Goal: Obtain resource: Obtain resource

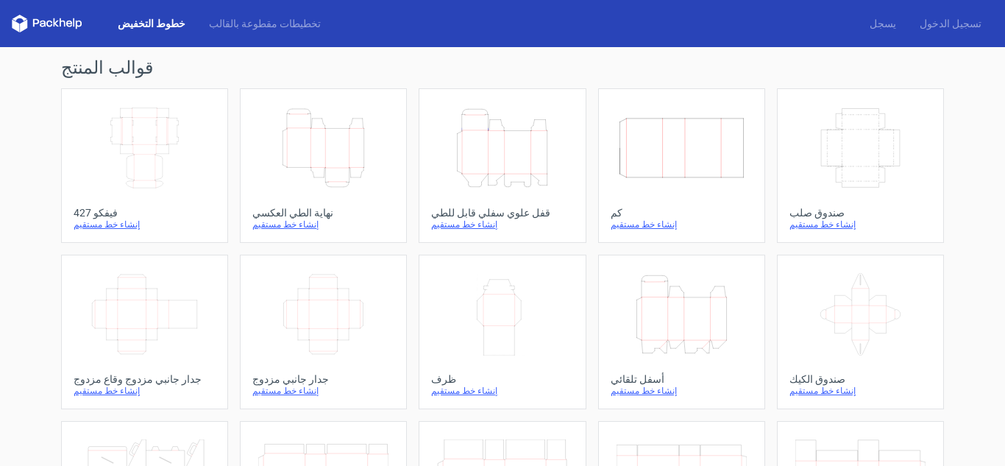
click at [820, 207] on font "صندوق صلب" at bounding box center [816, 213] width 55 height 12
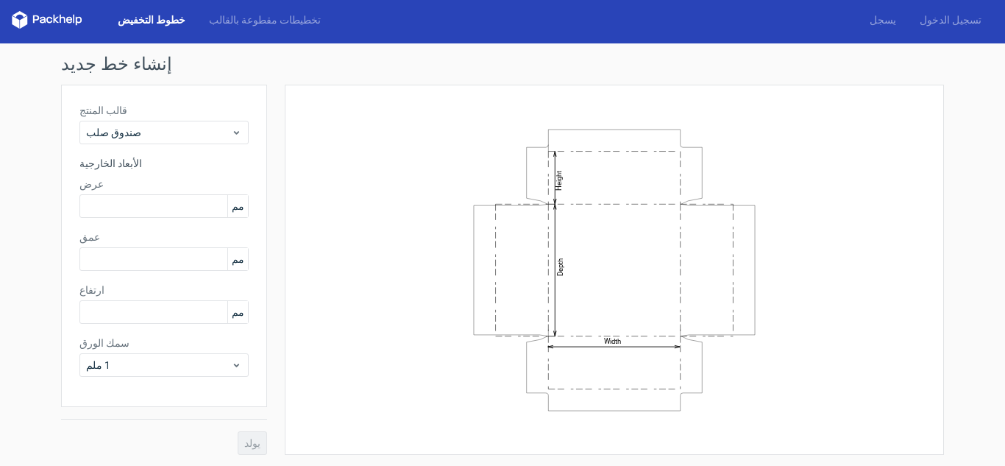
scroll to position [4, 0]
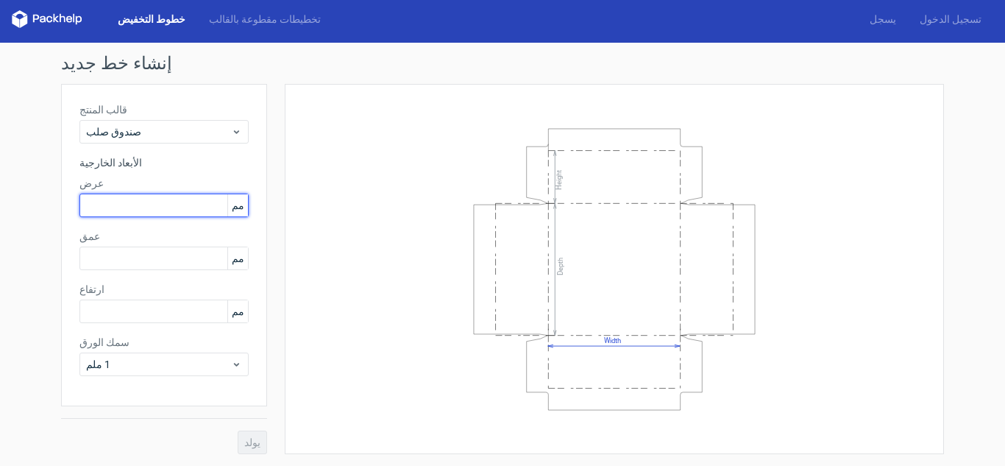
click at [138, 202] on input "text" at bounding box center [163, 205] width 169 height 24
paste input "24520"
type input "24520"
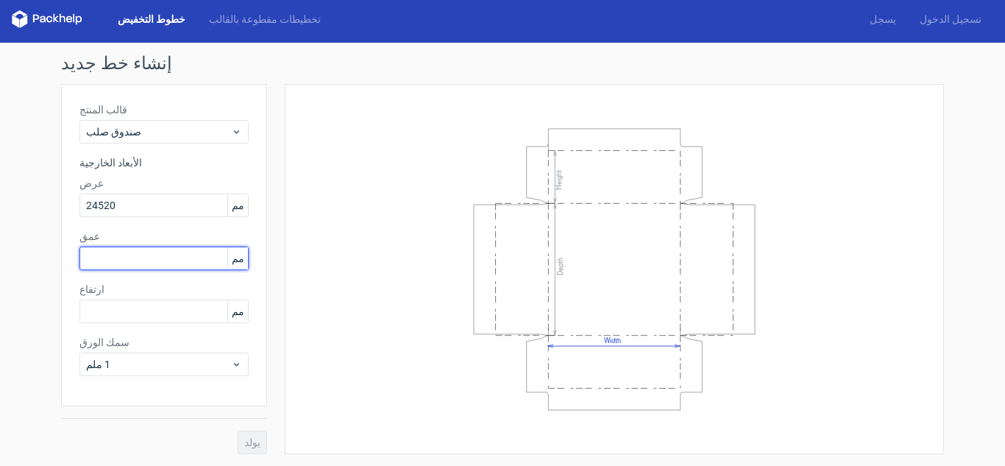
click at [132, 261] on div "عمق مم" at bounding box center [163, 249] width 169 height 41
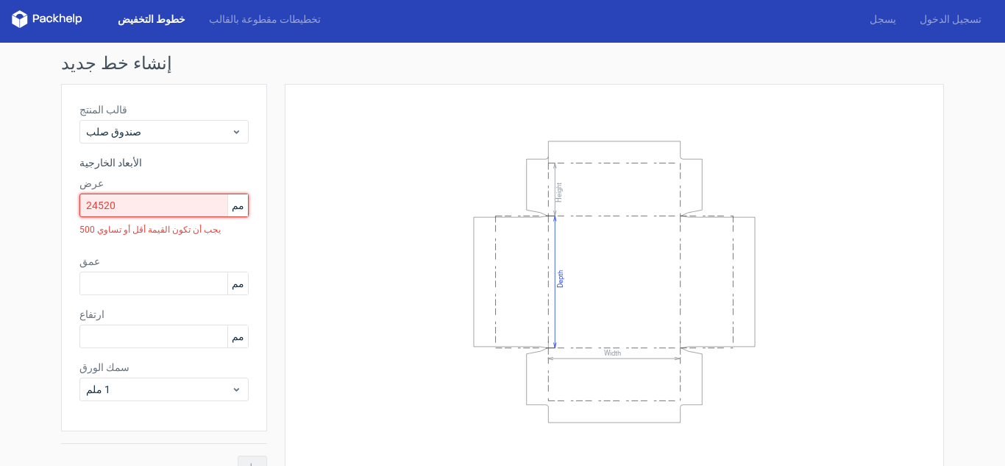
click at [121, 210] on input "24520" at bounding box center [163, 205] width 169 height 24
click at [121, 209] on input "24520" at bounding box center [163, 205] width 169 height 24
click at [209, 17] on font "تخطيطات مقطوعة بالقالب" at bounding box center [265, 19] width 112 height 12
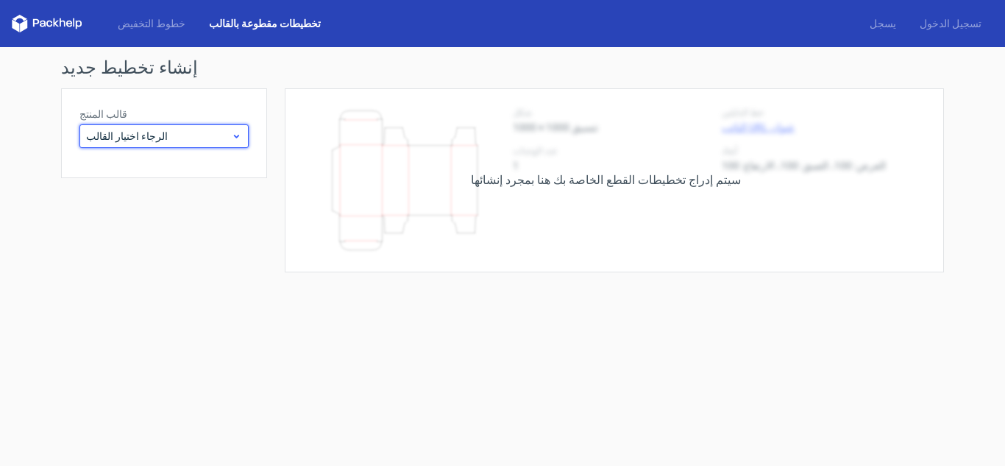
click at [199, 129] on span "الرجاء اختيار القالب" at bounding box center [158, 136] width 145 height 15
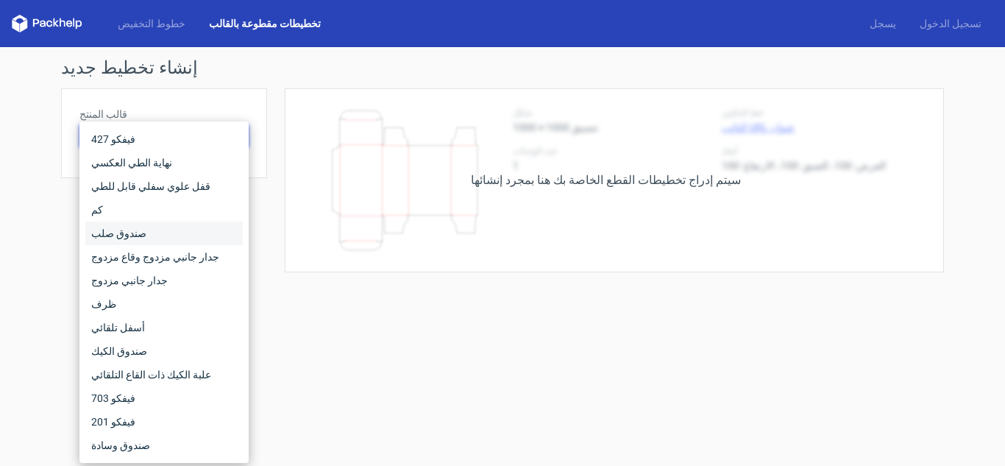
click at [126, 232] on font "صندوق صلب" at bounding box center [118, 233] width 55 height 12
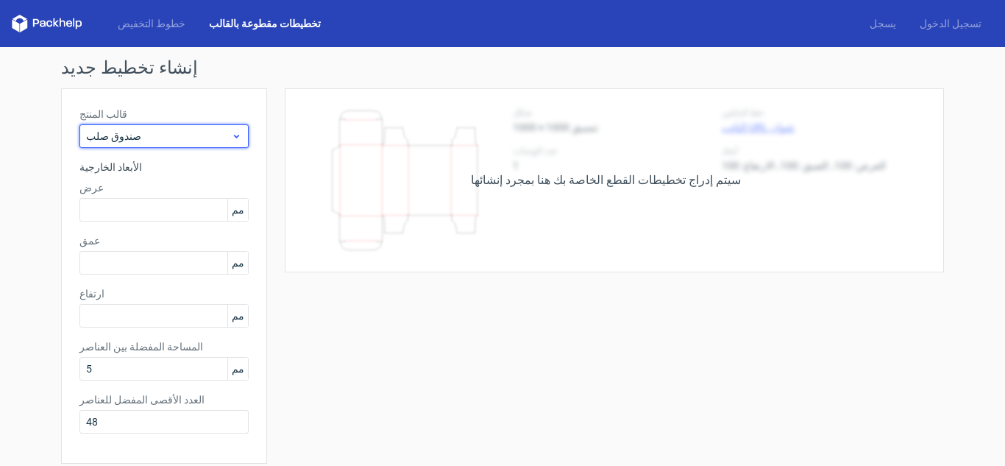
click at [139, 140] on span "صندوق صلب" at bounding box center [158, 136] width 145 height 15
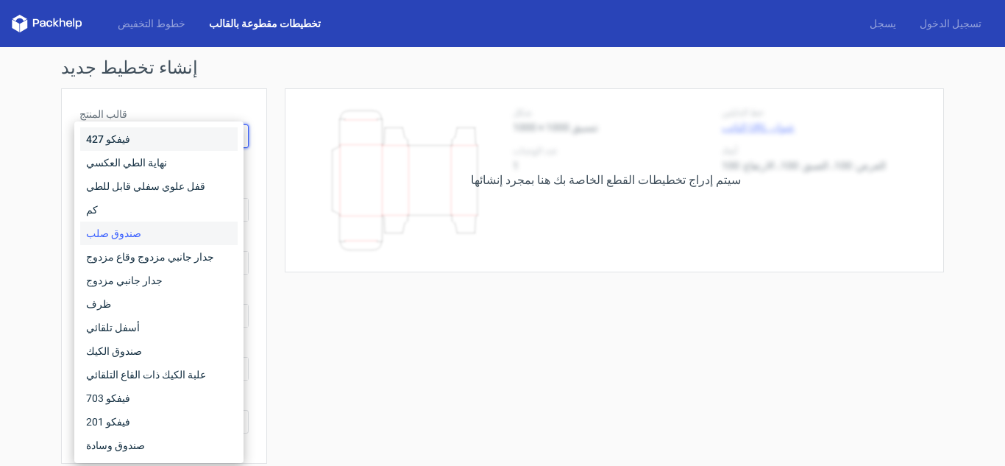
click at [139, 140] on div "فيفكو 427" at bounding box center [158, 139] width 157 height 24
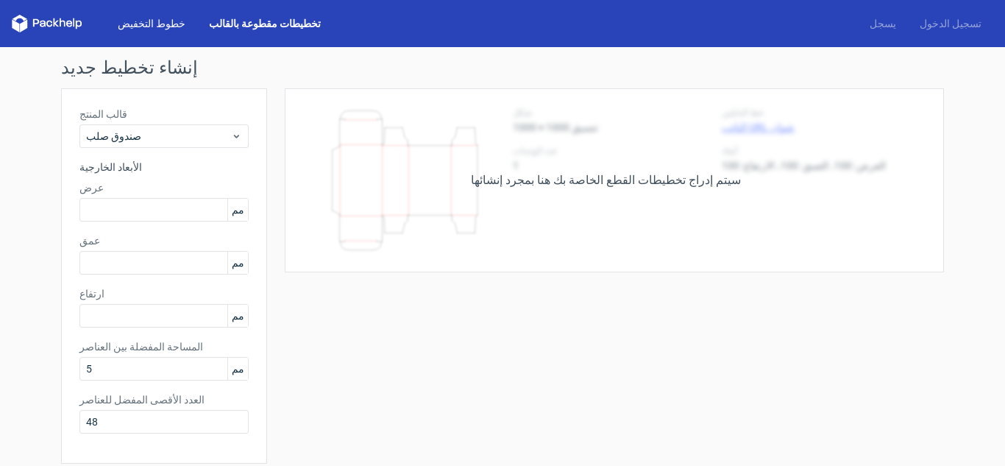
click at [135, 26] on font "خطوط التخفيض" at bounding box center [152, 24] width 68 height 12
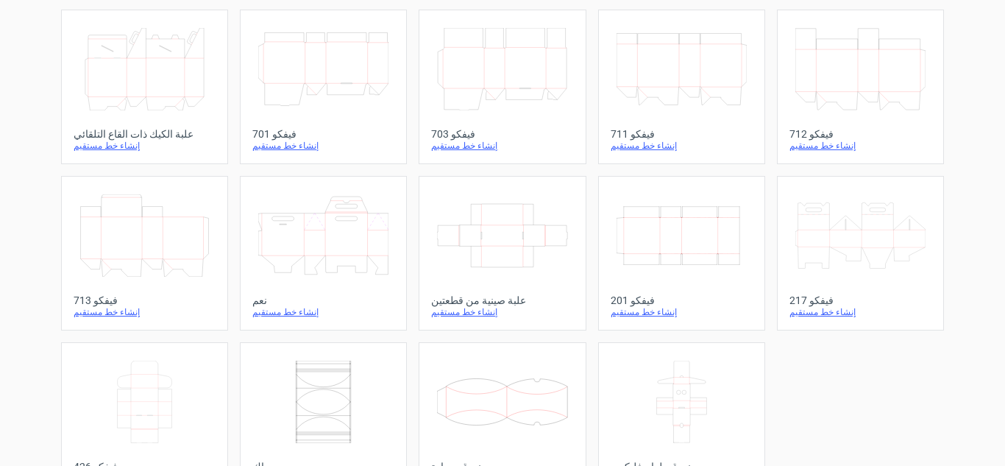
scroll to position [454, 0]
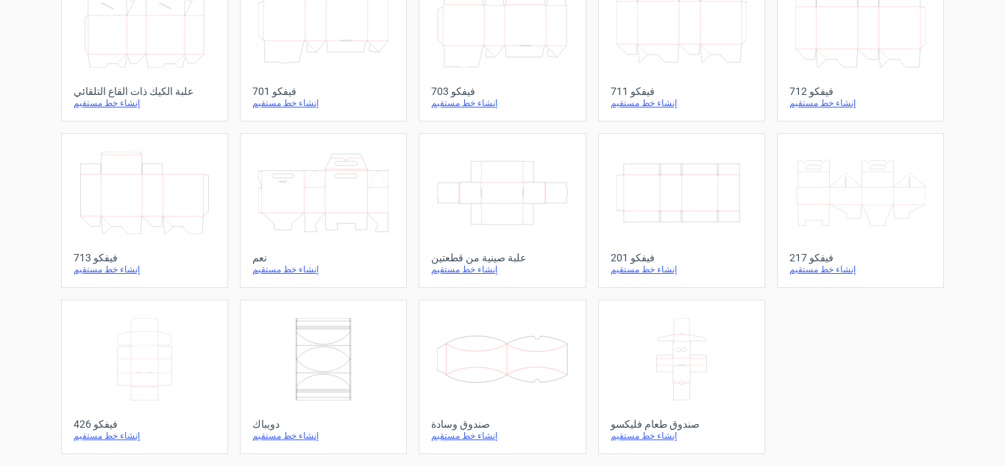
click at [463, 379] on icon at bounding box center [502, 359] width 130 height 82
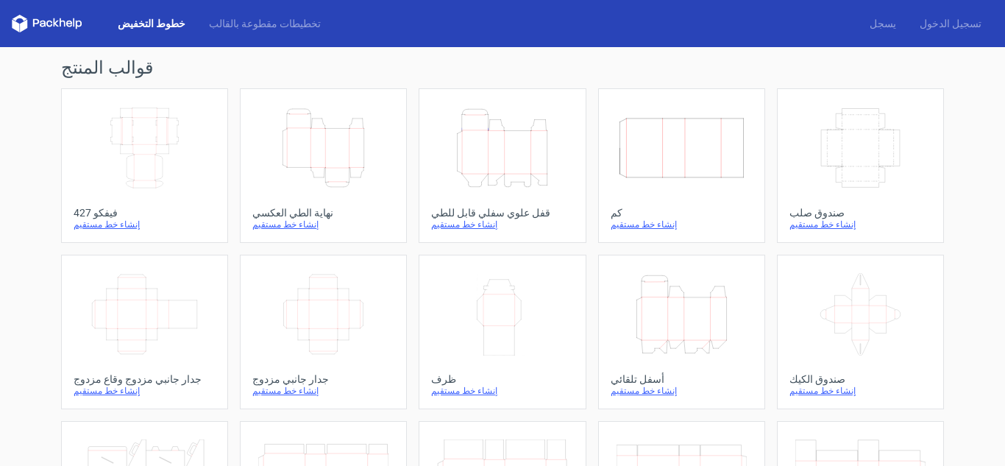
click at [806, 214] on font "صندوق صلب" at bounding box center [816, 213] width 55 height 12
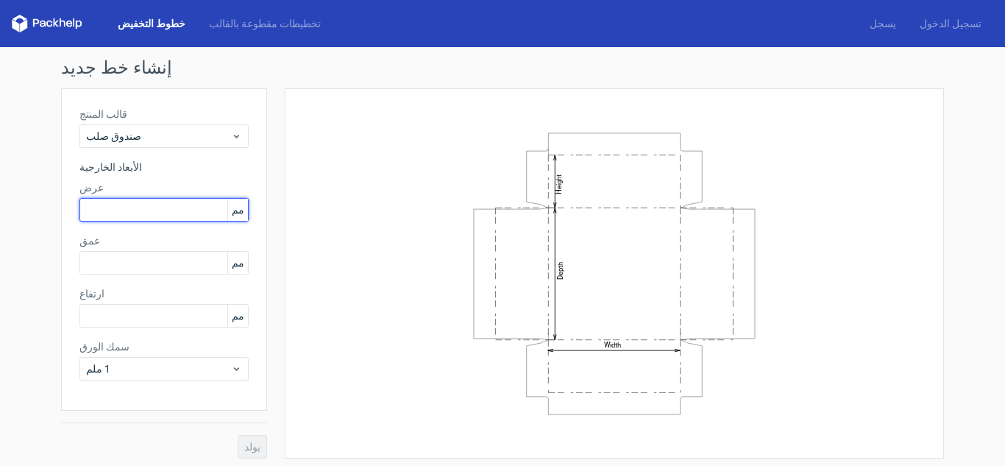
click at [165, 213] on input "text" at bounding box center [163, 210] width 169 height 24
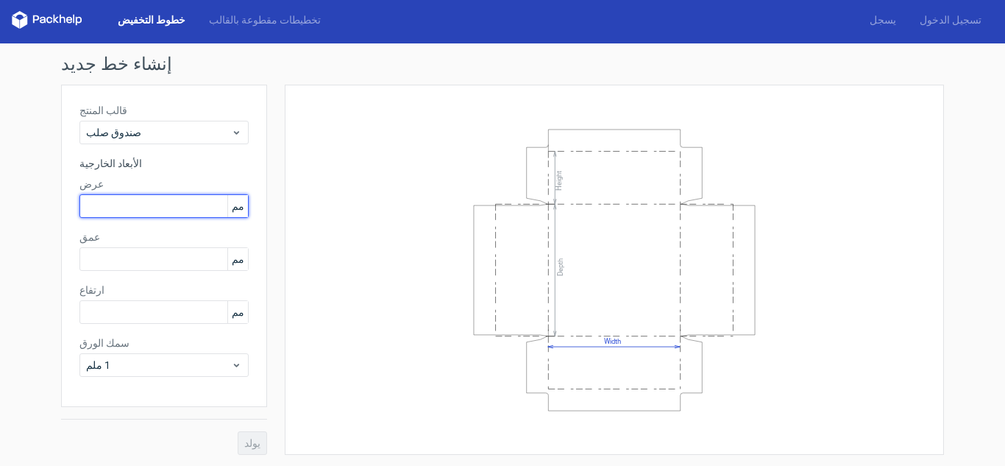
scroll to position [4, 0]
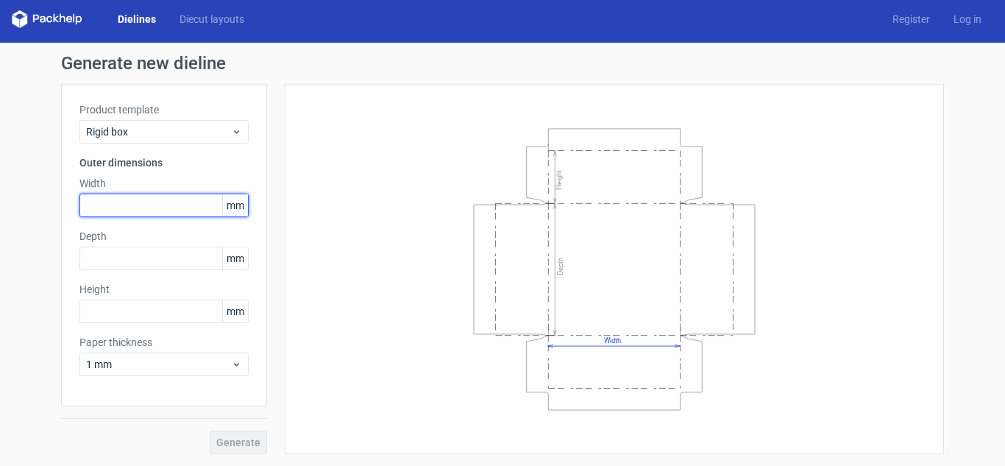
click at [153, 203] on input "text" at bounding box center [163, 205] width 169 height 24
type input "100"
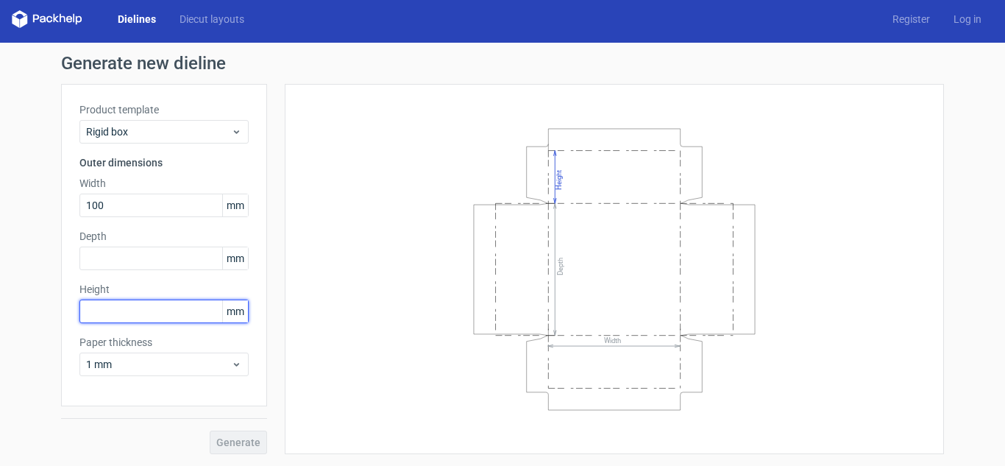
click at [135, 312] on input "text" at bounding box center [163, 311] width 169 height 24
type input "100"
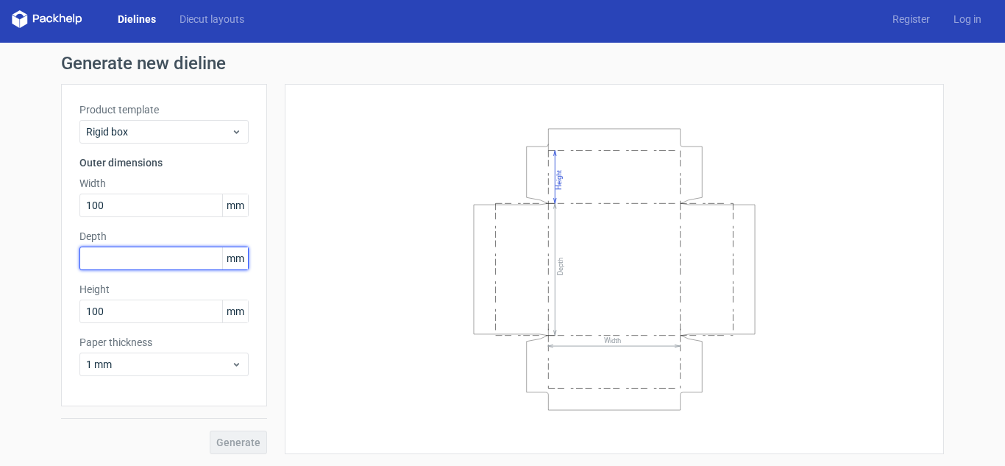
click at [134, 258] on input "text" at bounding box center [163, 258] width 169 height 24
type input "50"
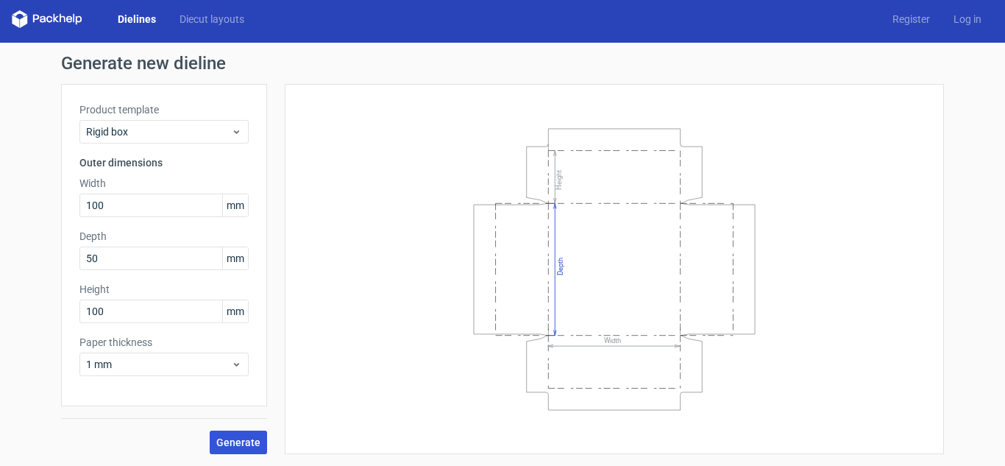
click at [226, 440] on span "Generate" at bounding box center [238, 442] width 44 height 10
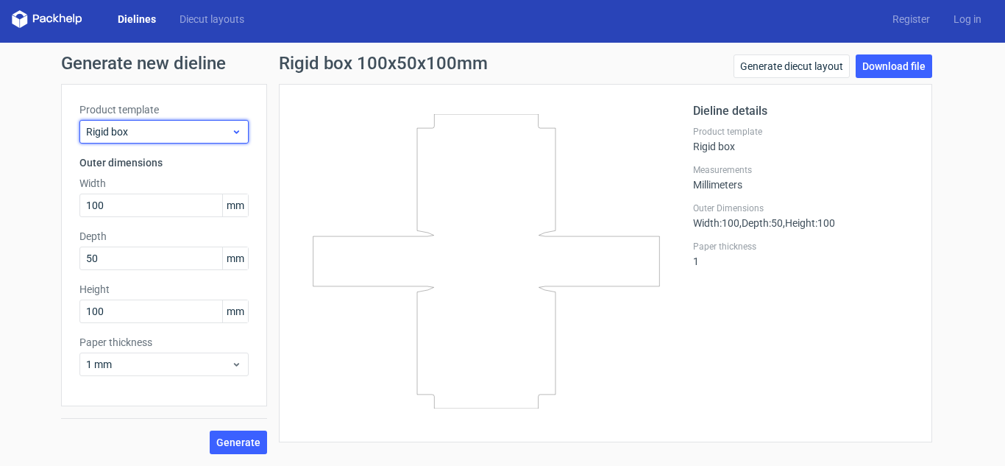
click at [215, 138] on span "Rigid box" at bounding box center [158, 131] width 145 height 15
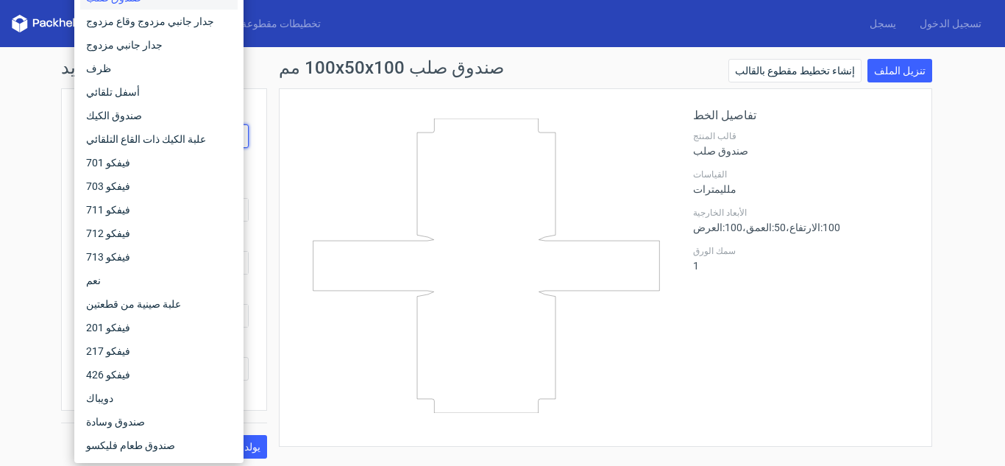
click at [329, 235] on icon at bounding box center [486, 265] width 354 height 294
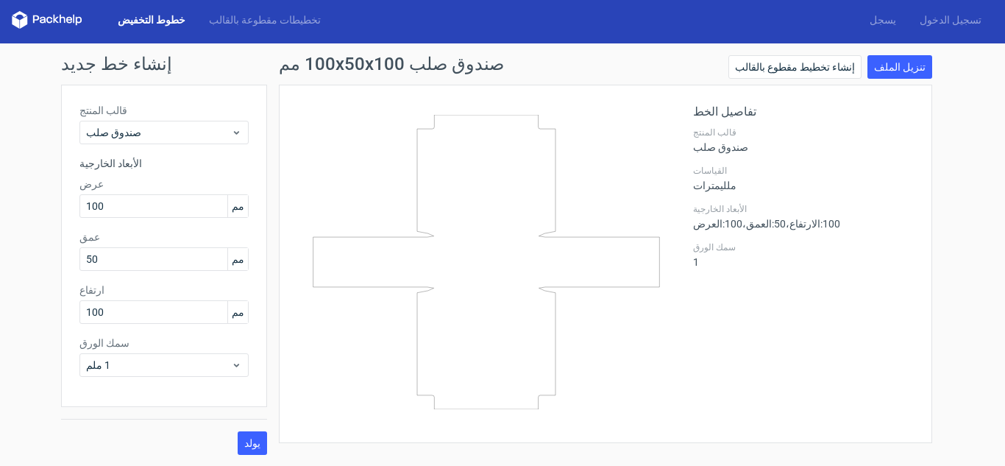
scroll to position [4, 0]
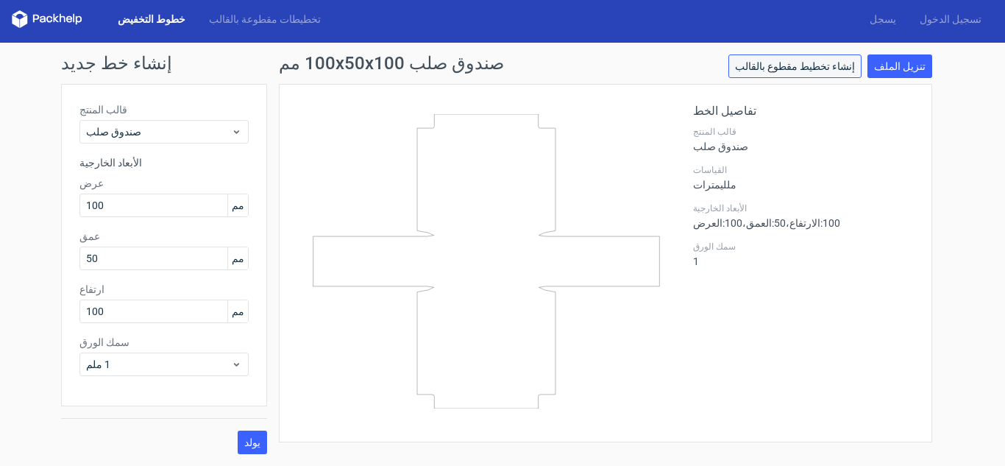
click at [830, 72] on link "إنشاء تخطيط مقطوع بالقالب" at bounding box center [794, 66] width 133 height 24
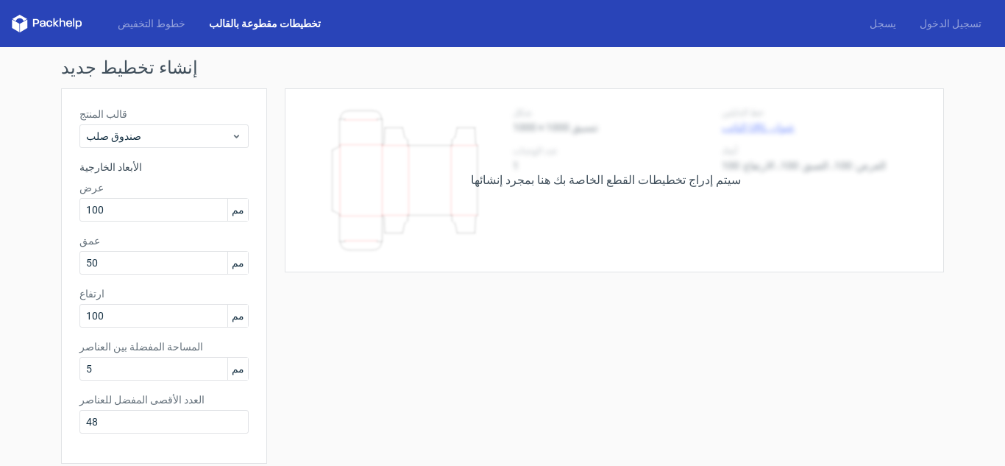
click at [547, 179] on font "سيتم إدراج تخطيطات القطع الخاصة بك هنا بمجرد إنشائها" at bounding box center [606, 180] width 270 height 14
click at [246, 18] on font "تخطيطات مقطوعة بالقالب" at bounding box center [265, 24] width 112 height 12
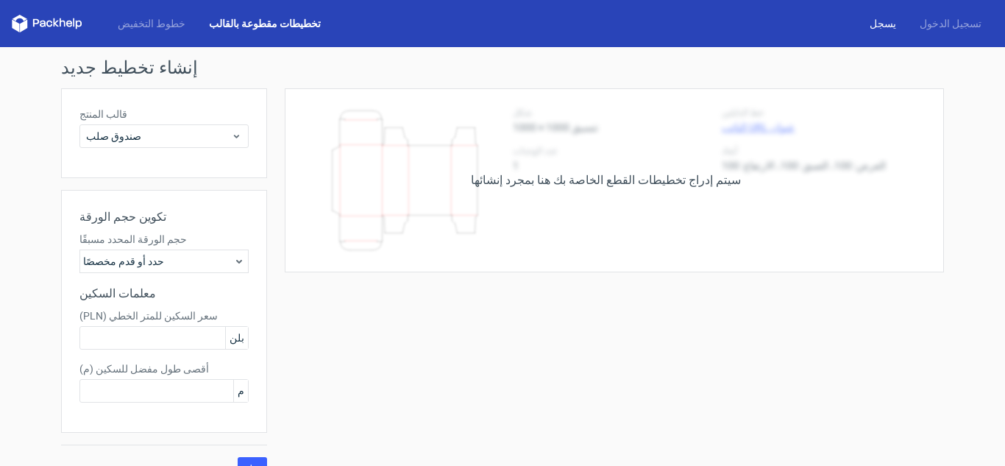
click at [888, 23] on font "يسجل" at bounding box center [882, 24] width 26 height 12
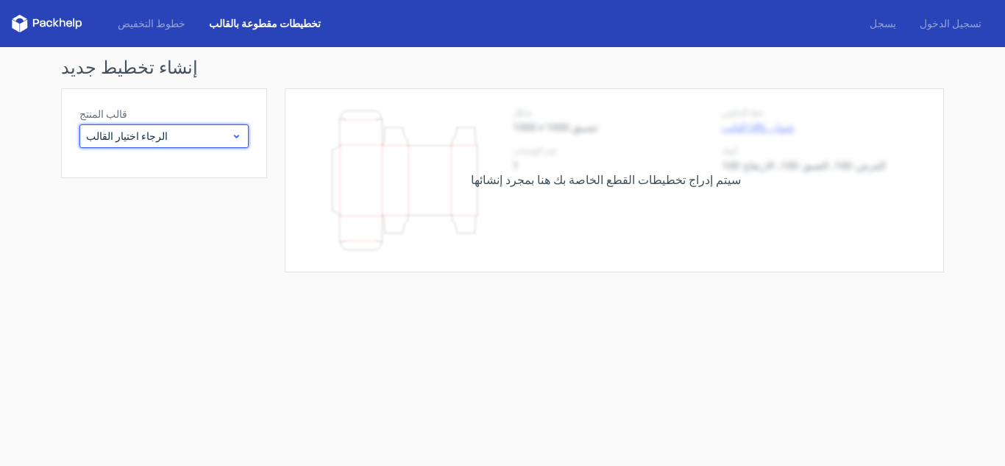
click at [241, 128] on div "الرجاء اختيار القالب" at bounding box center [163, 136] width 169 height 24
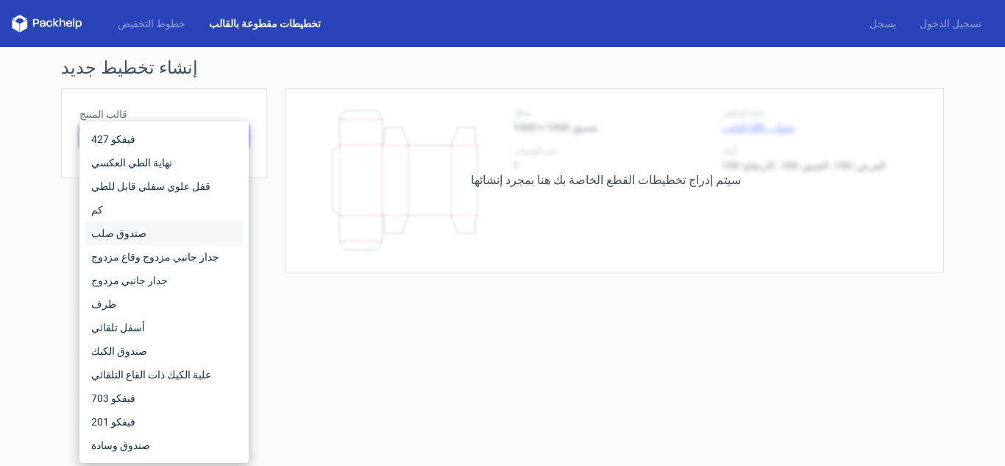
click at [151, 226] on div "صندوق صلب" at bounding box center [163, 233] width 157 height 24
